Goal: Information Seeking & Learning: Learn about a topic

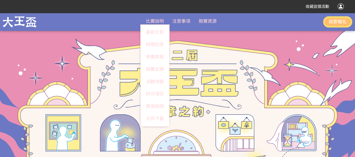
click at [151, 20] on span "比賽說明" at bounding box center [155, 21] width 18 height 5
click at [152, 22] on span "比賽說明" at bounding box center [155, 21] width 18 height 5
click at [155, 32] on link "最新公告" at bounding box center [155, 32] width 29 height 12
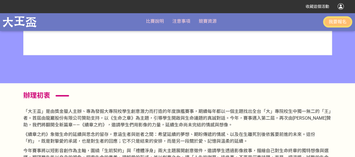
scroll to position [351, 0]
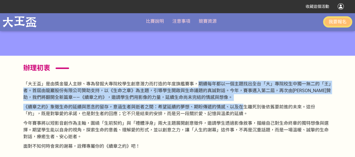
drag, startPoint x: 200, startPoint y: 82, endPoint x: 230, endPoint y: 125, distance: 52.8
click at [242, 101] on section "辦理初衷 「大王盃」是由獎金獵人主辦、專為發掘大專院校學生創意潛力而打造的年度旗艦賽事，期續每年都以一個主題找出全台「大」專院校生中獨一無二的「王」者。首屆由…" at bounding box center [177, 108] width 329 height 105
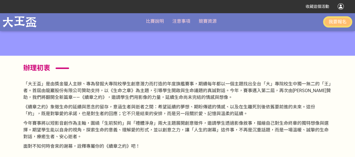
click at [230, 129] on p "今年賽事將以短影音創作為主軸，圍繞「生前契約」與「禮體淨身」兩大主題展開創意徵件，邀請學生透過影像敘事，描繪自己對生命終章的獨特想像與選擇。期望學生能以自身的…" at bounding box center [177, 130] width 309 height 20
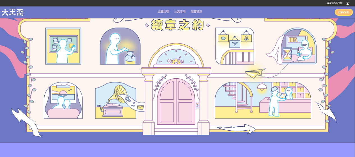
scroll to position [0, 0]
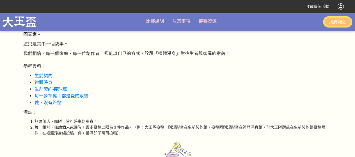
scroll to position [812, 0]
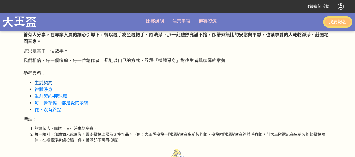
click at [45, 83] on link "生前契約" at bounding box center [44, 82] width 18 height 5
click at [47, 91] on link "禮體淨身" at bounding box center [44, 89] width 18 height 5
click at [57, 97] on link "生前契約-棒球篇" at bounding box center [51, 96] width 33 height 5
click at [52, 109] on link "愛，沒有終點" at bounding box center [48, 109] width 27 height 5
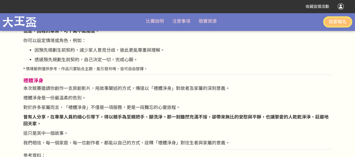
scroll to position [671, 0]
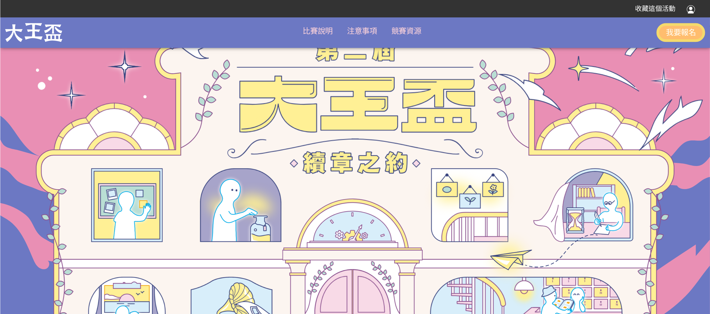
scroll to position [35, 0]
